Goal: Task Accomplishment & Management: Use online tool/utility

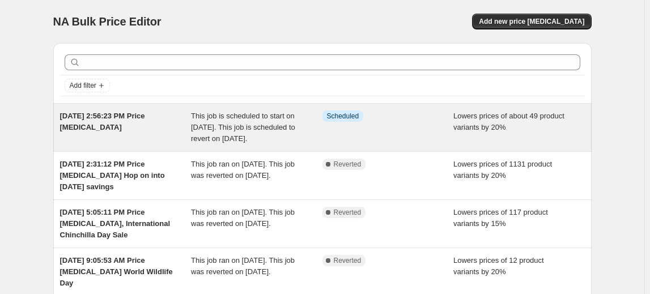
click at [332, 134] on div "Info Scheduled" at bounding box center [387, 128] width 131 height 34
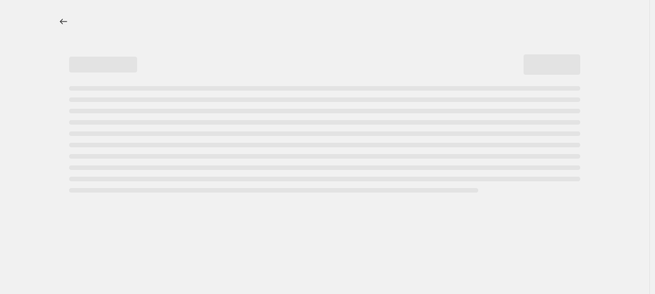
select select "percentage"
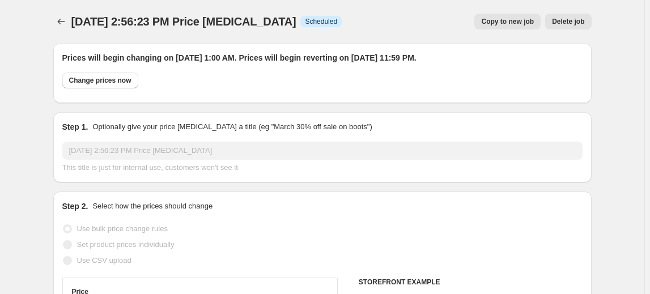
select select "collection"
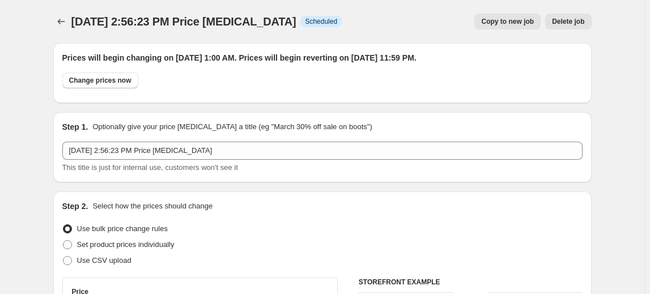
click at [562, 27] on button "Delete job" at bounding box center [568, 22] width 46 height 16
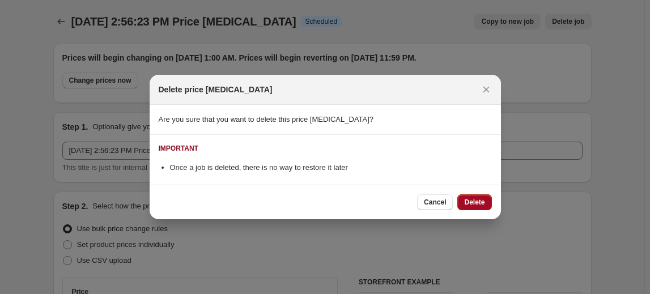
click at [470, 203] on span "Delete" at bounding box center [474, 202] width 20 height 9
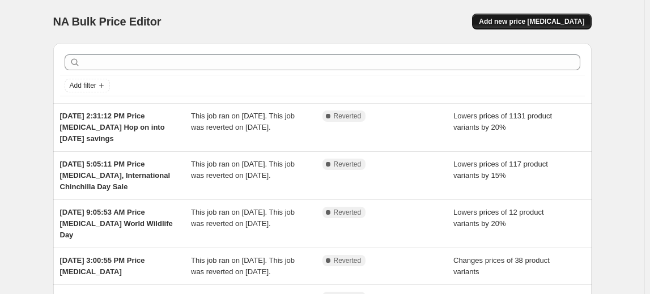
click at [515, 20] on span "Add new price [MEDICAL_DATA]" at bounding box center [531, 21] width 105 height 9
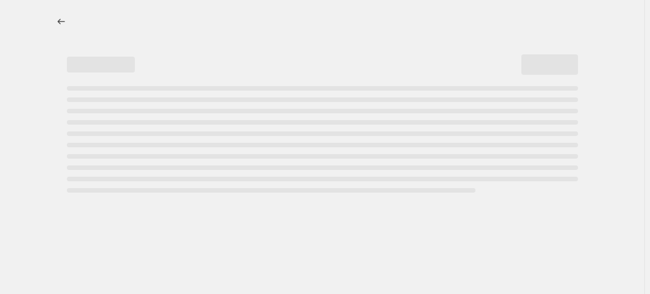
select select "percentage"
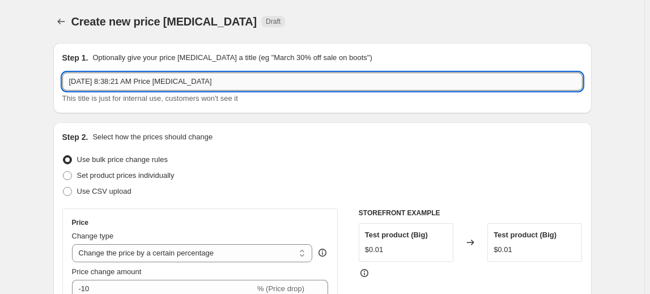
click at [252, 82] on input "[DATE] 8:38:21 AM Price [MEDICAL_DATA]" at bounding box center [322, 82] width 520 height 18
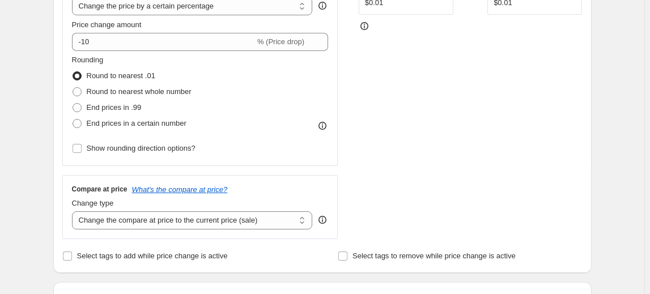
scroll to position [206, 0]
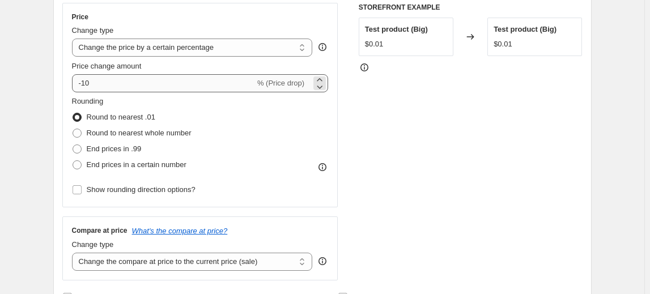
type input "[DATE] 8:38:21 AM Price [MEDICAL_DATA] International rabbit day"
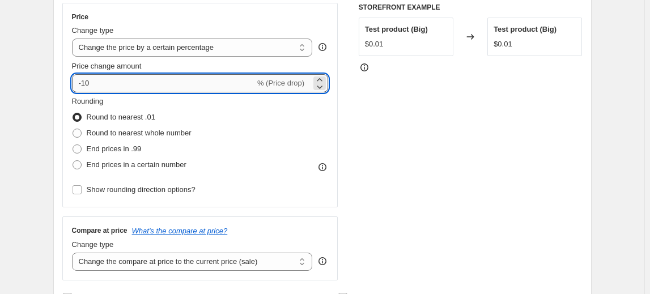
click at [118, 77] on input "-10" at bounding box center [163, 83] width 183 height 18
click at [325, 88] on icon at bounding box center [319, 86] width 11 height 11
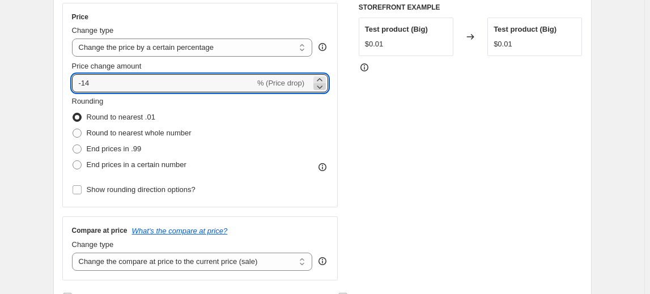
click at [325, 88] on icon at bounding box center [319, 86] width 11 height 11
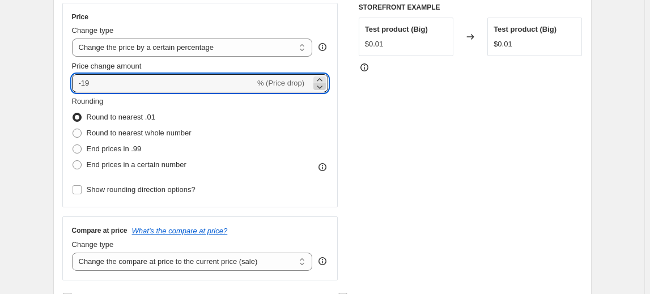
click at [325, 88] on icon at bounding box center [319, 86] width 11 height 11
type input "-20"
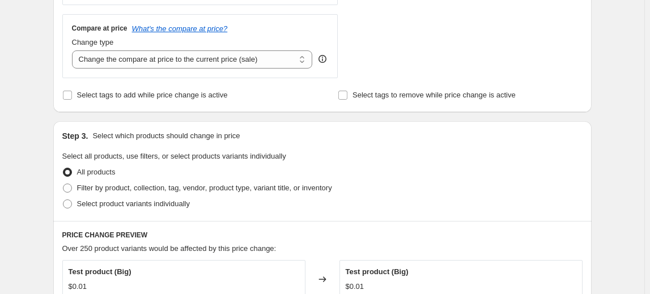
scroll to position [464, 0]
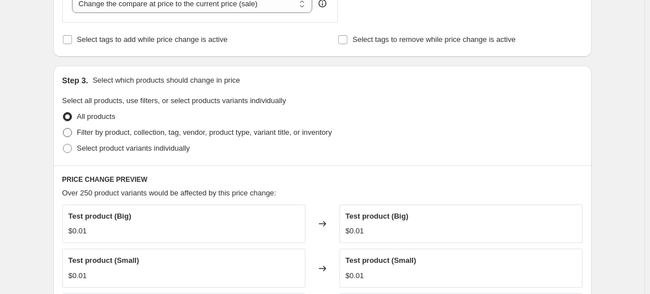
click at [150, 131] on span "Filter by product, collection, tag, vendor, product type, variant title, or inv…" at bounding box center [204, 132] width 255 height 9
click at [63, 129] on input "Filter by product, collection, tag, vendor, product type, variant title, or inv…" at bounding box center [63, 128] width 1 height 1
radio input "true"
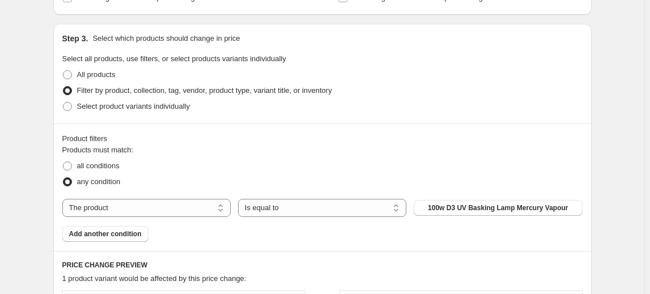
scroll to position [567, 0]
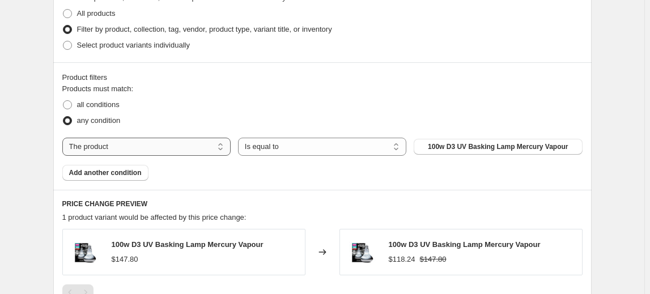
click at [201, 151] on select "The product The product's collection The product's tag The product's vendor The…" at bounding box center [146, 147] width 168 height 18
select select "collection"
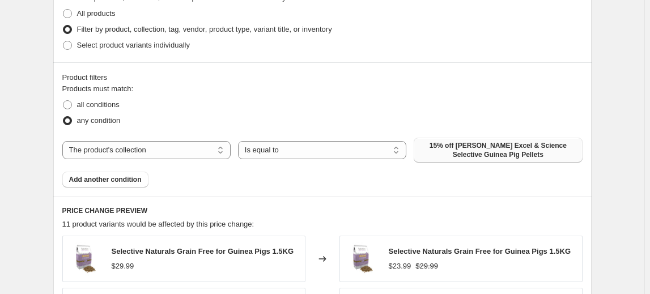
click at [468, 151] on span "15% off [PERSON_NAME] Excel & Science Selective Guinea Pig Pellets" at bounding box center [497, 150] width 155 height 18
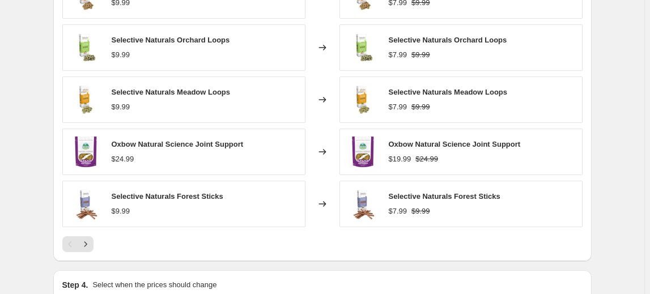
scroll to position [824, 0]
click at [91, 241] on icon "Next" at bounding box center [85, 243] width 11 height 11
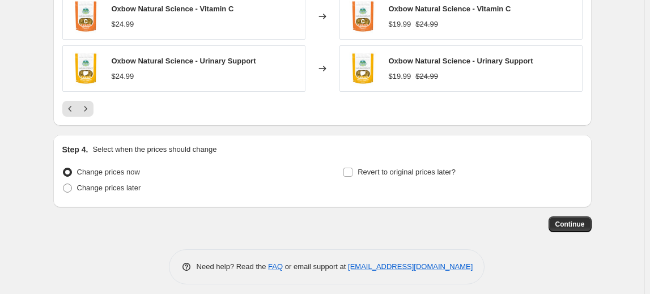
scroll to position [963, 0]
click at [83, 103] on icon "Next" at bounding box center [85, 108] width 11 height 11
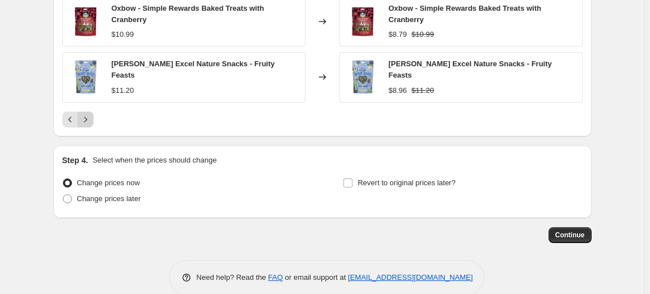
click at [87, 114] on icon "Next" at bounding box center [85, 119] width 11 height 11
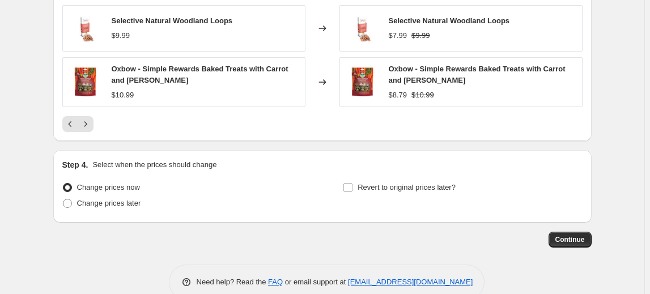
scroll to position [967, 0]
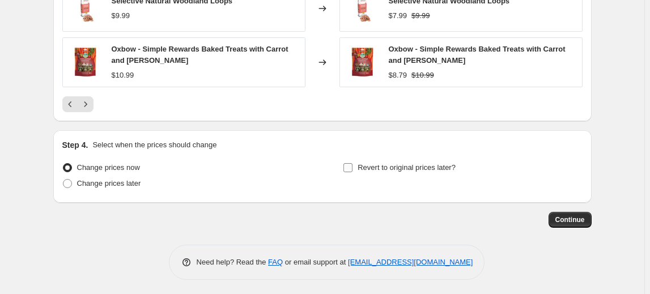
click at [352, 165] on input "Revert to original prices later?" at bounding box center [347, 167] width 9 height 9
checkbox input "true"
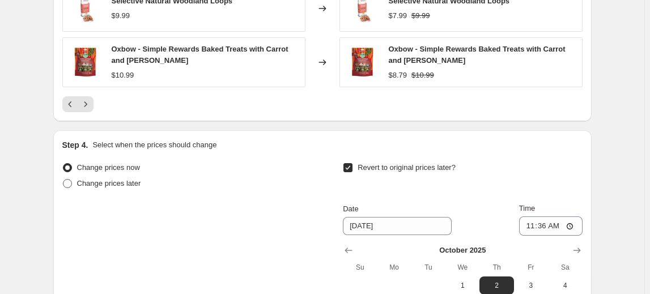
click at [121, 179] on span "Change prices later" at bounding box center [109, 183] width 64 height 9
click at [63, 179] on input "Change prices later" at bounding box center [63, 179] width 1 height 1
radio input "true"
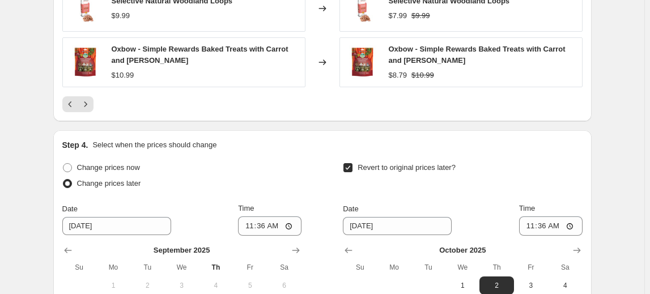
scroll to position [1070, 0]
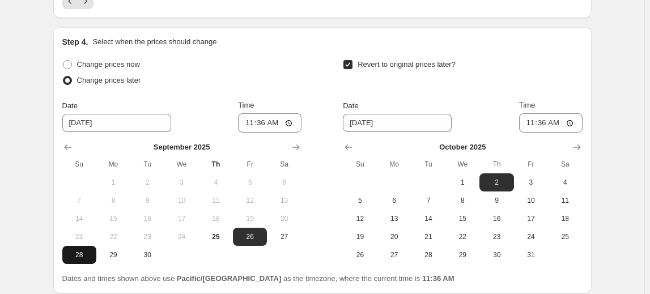
click at [88, 256] on span "28" at bounding box center [79, 254] width 25 height 9
type input "[DATE]"
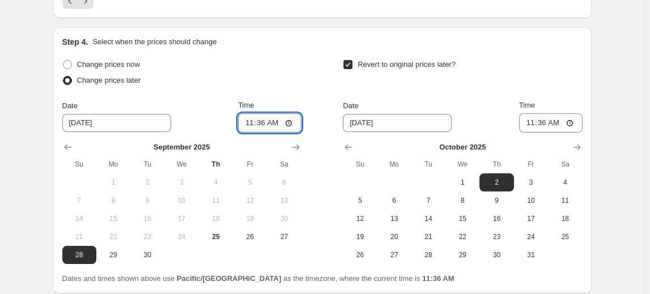
click at [249, 118] on input "11:36" at bounding box center [269, 122] width 63 height 19
drag, startPoint x: 260, startPoint y: 117, endPoint x: 264, endPoint y: 125, distance: 9.1
click at [260, 117] on input "01:36" at bounding box center [269, 122] width 63 height 19
type input "01:00"
click at [209, 87] on div "Change prices now Change prices later" at bounding box center [181, 74] width 239 height 34
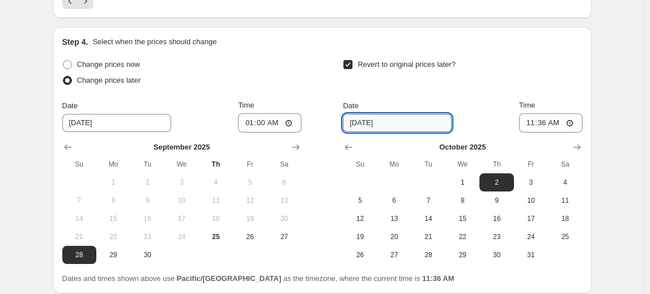
click at [405, 119] on input "[DATE]" at bounding box center [397, 123] width 109 height 18
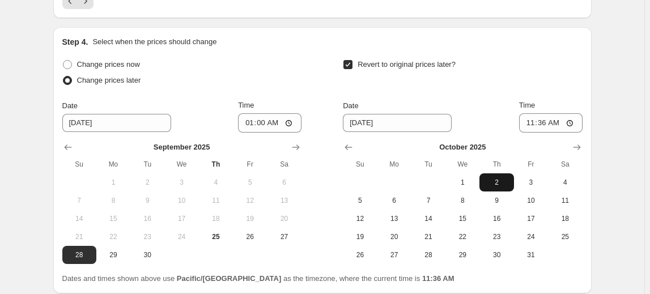
click at [495, 182] on span "2" at bounding box center [496, 182] width 25 height 9
click at [528, 119] on input "11:36" at bounding box center [550, 122] width 63 height 19
type input "23:59"
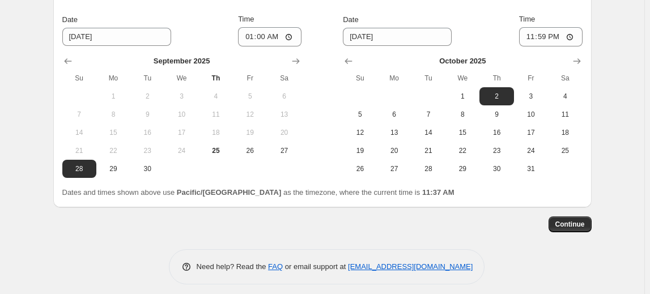
scroll to position [1161, 0]
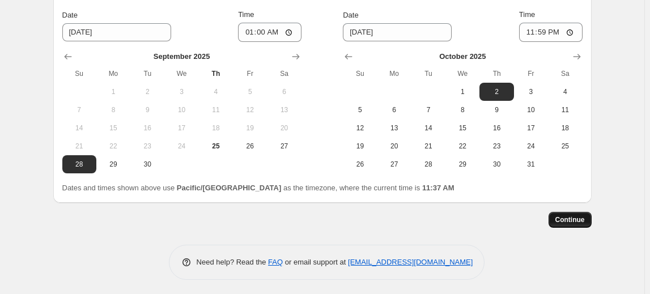
click at [579, 219] on span "Continue" at bounding box center [569, 219] width 29 height 9
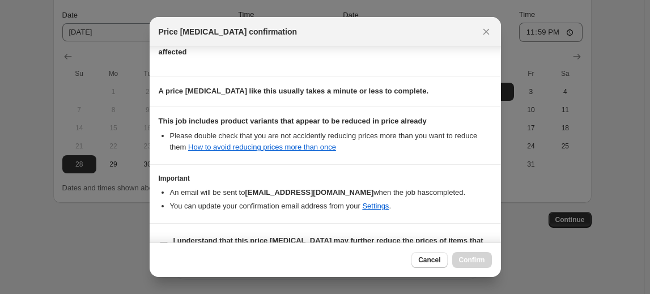
scroll to position [179, 0]
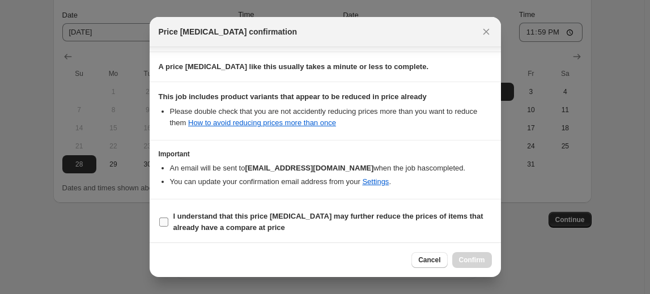
click at [167, 223] on input "I understand that this price [MEDICAL_DATA] may further reduce the prices of it…" at bounding box center [163, 222] width 9 height 9
checkbox input "true"
click at [459, 258] on span "Confirm" at bounding box center [472, 260] width 26 height 9
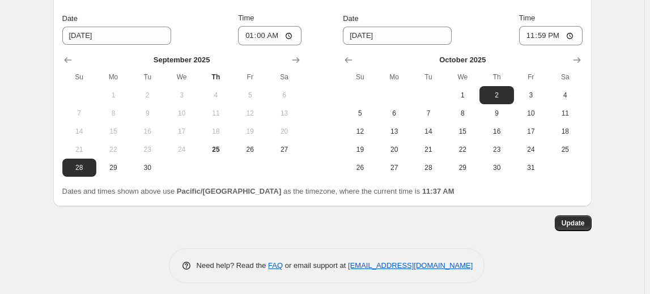
scroll to position [1230, 0]
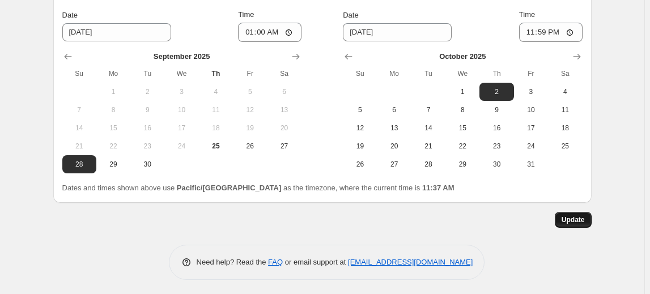
click at [570, 218] on span "Update" at bounding box center [573, 219] width 23 height 9
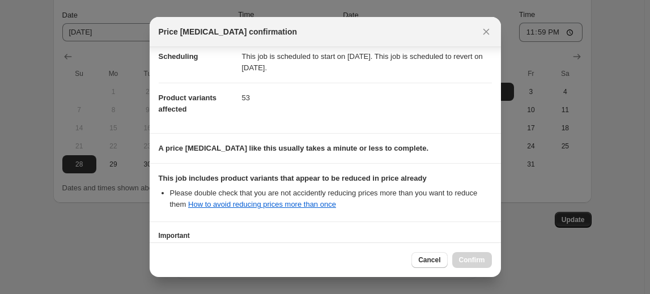
scroll to position [179, 0]
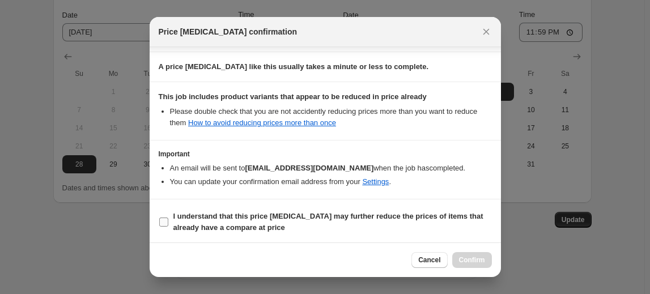
click at [164, 219] on input "I understand that this price [MEDICAL_DATA] may further reduce the prices of it…" at bounding box center [163, 222] width 9 height 9
checkbox input "true"
click at [461, 261] on span "Confirm" at bounding box center [472, 260] width 26 height 9
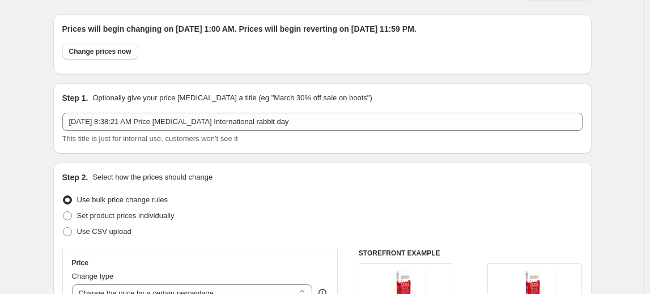
scroll to position [0, 0]
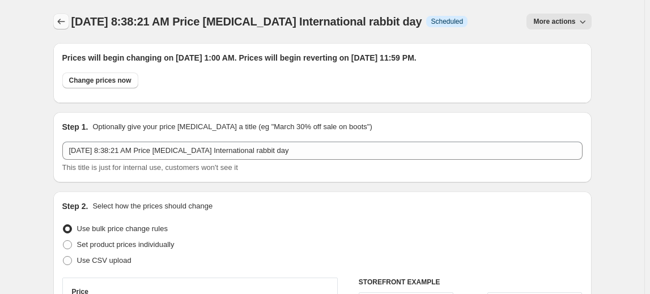
click at [56, 19] on button "Price change jobs" at bounding box center [61, 22] width 16 height 16
